Goal: Task Accomplishment & Management: Use online tool/utility

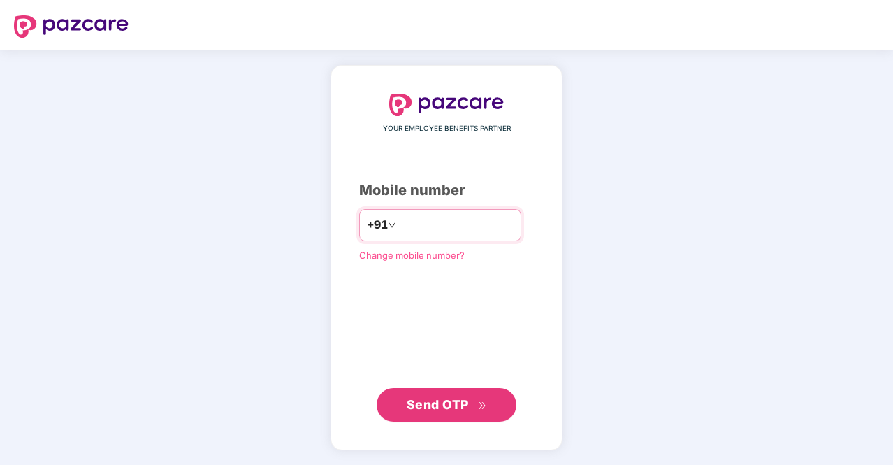
click at [399, 228] on input "number" at bounding box center [456, 225] width 115 height 22
type input "**********"
click at [474, 402] on span "Send OTP" at bounding box center [447, 405] width 80 height 20
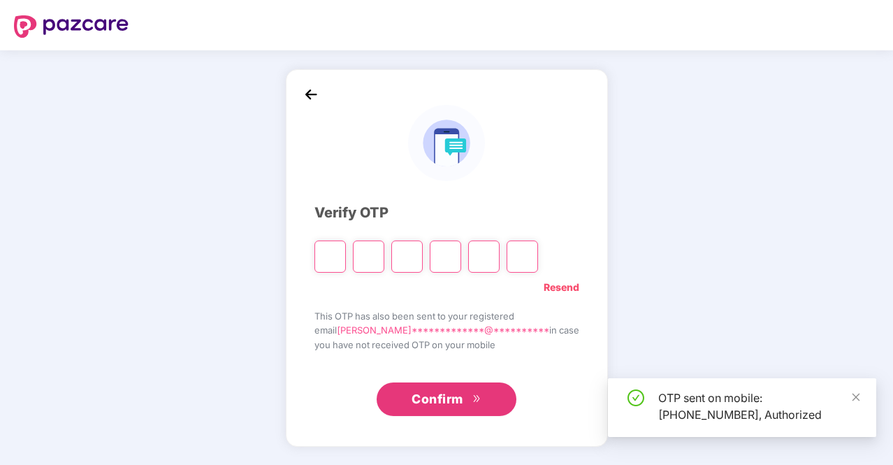
click at [346, 249] on input "Please enter verification code. Digit 1" at bounding box center [329, 256] width 31 height 32
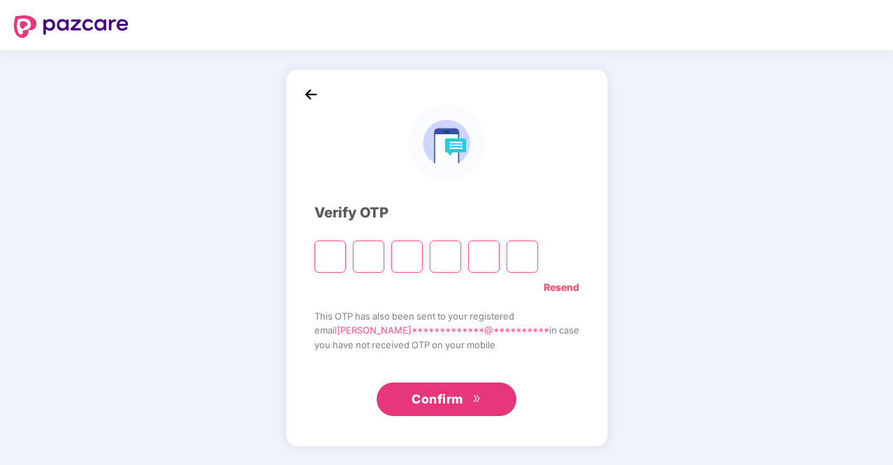
type input "*"
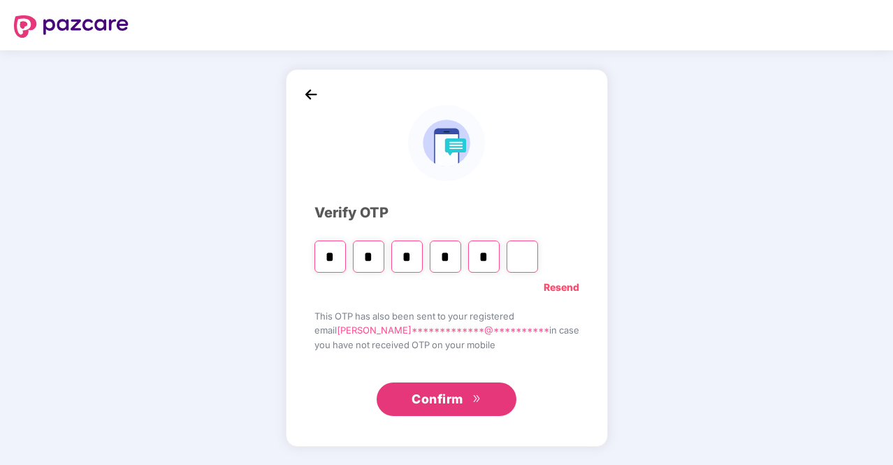
type input "*"
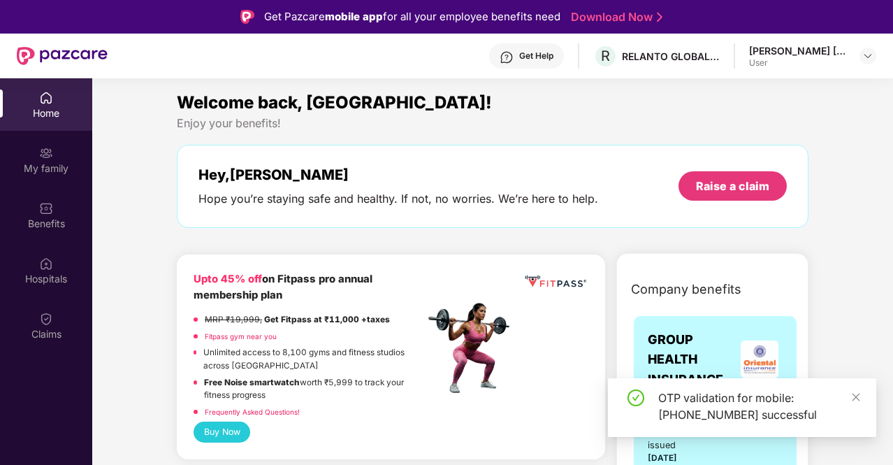
click at [847, 399] on div "OTP validation for mobile: [PHONE_NUMBER] successful" at bounding box center [758, 406] width 201 height 34
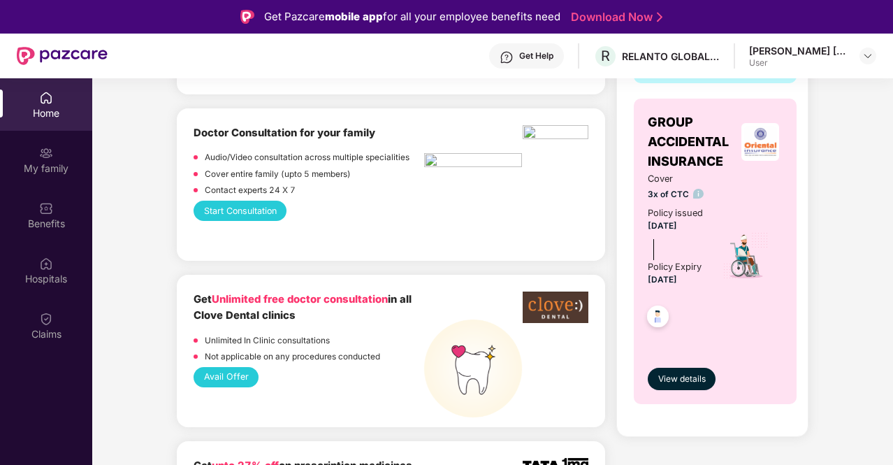
scroll to position [563, 0]
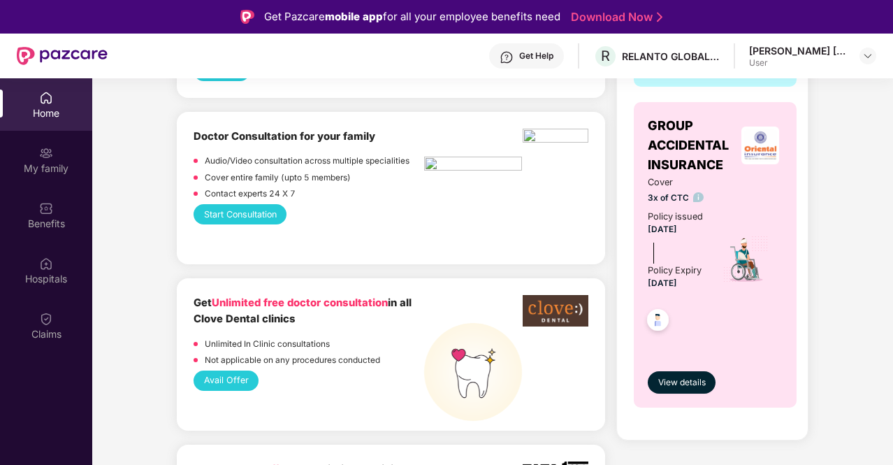
click at [253, 217] on button "Start Consultation" at bounding box center [240, 214] width 93 height 20
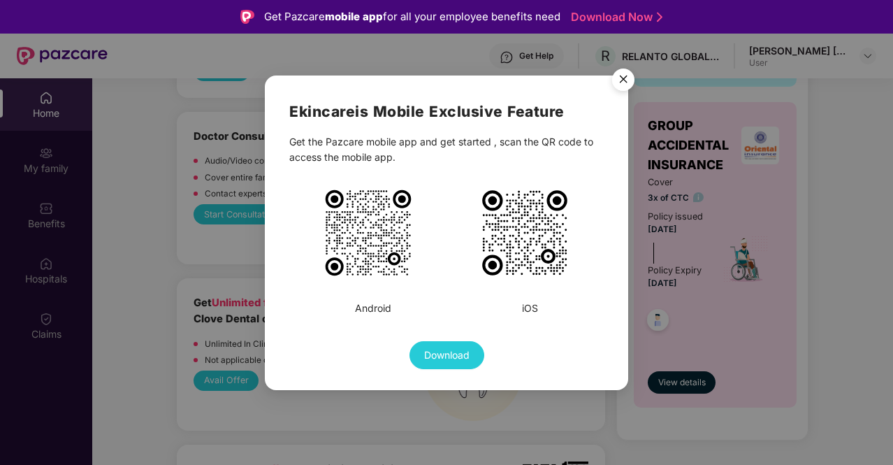
click at [623, 80] on img "Close" at bounding box center [623, 81] width 39 height 39
